Goal: Task Accomplishment & Management: Complete application form

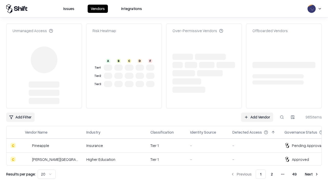
click at [257, 112] on link "Add Vendor" at bounding box center [257, 116] width 32 height 9
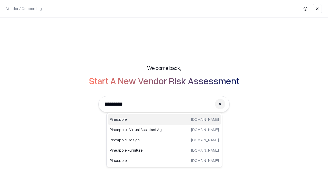
click at [164, 119] on div "Pineapple [DOMAIN_NAME]" at bounding box center [164, 119] width 113 height 10
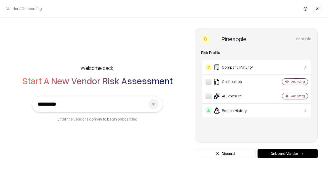
type input "*********"
click at [288, 153] on button "Onboard Vendor" at bounding box center [288, 153] width 60 height 9
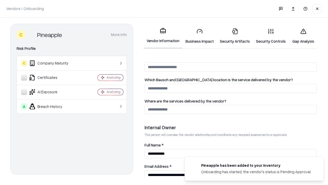
scroll to position [266, 0]
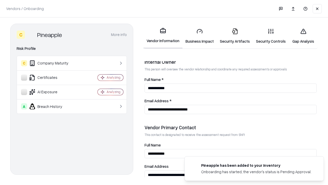
click at [200, 36] on link "Business Impact" at bounding box center [200, 36] width 34 height 24
click at [303, 36] on link "Gap Analysis" at bounding box center [303, 36] width 29 height 24
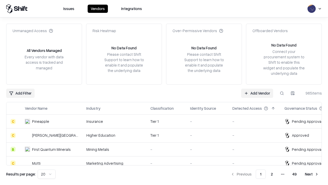
click at [257, 93] on link "Add Vendor" at bounding box center [257, 92] width 32 height 9
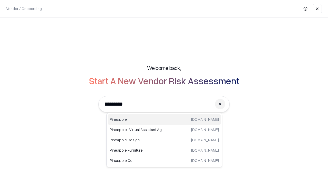
click at [164, 119] on div "Pineapple [DOMAIN_NAME]" at bounding box center [164, 119] width 113 height 10
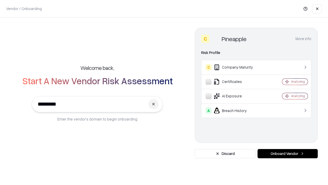
type input "*********"
click at [288, 153] on button "Onboard Vendor" at bounding box center [288, 153] width 60 height 9
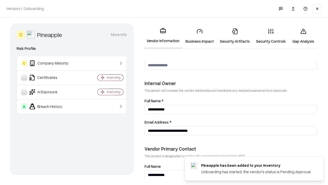
scroll to position [266, 0]
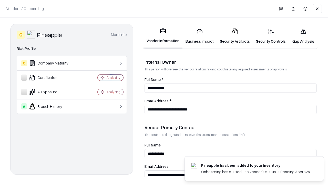
click at [303, 36] on link "Gap Analysis" at bounding box center [303, 36] width 29 height 24
